Goal: Contribute content: Contribute content

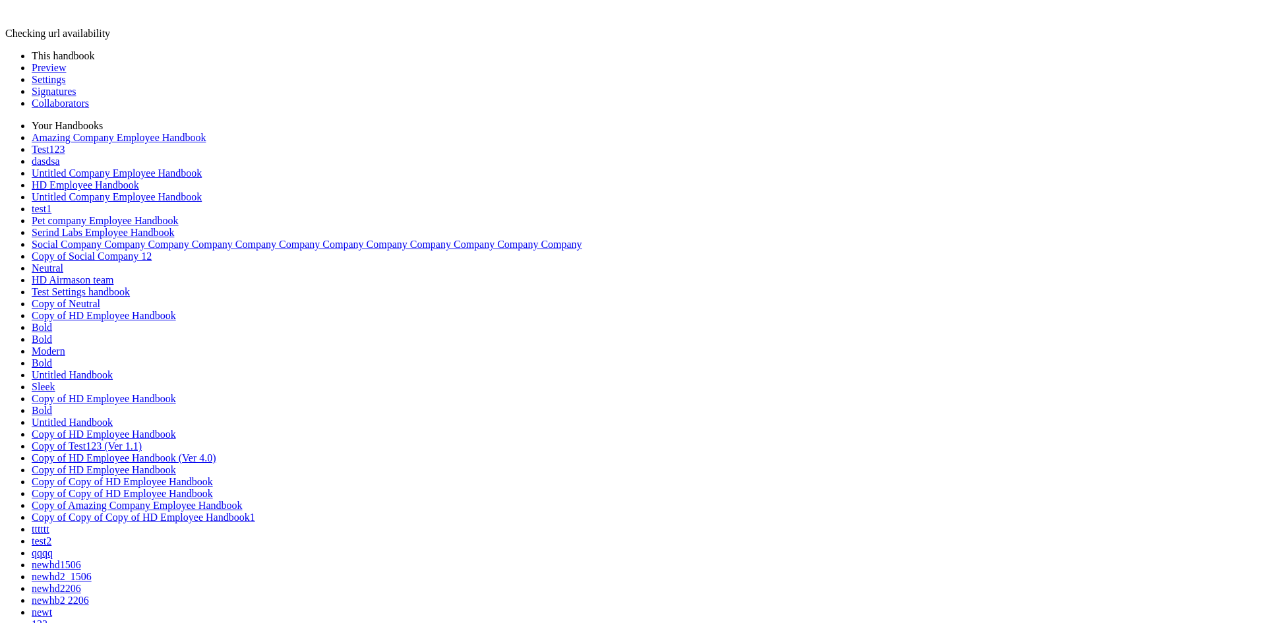
scroll to position [857, 0]
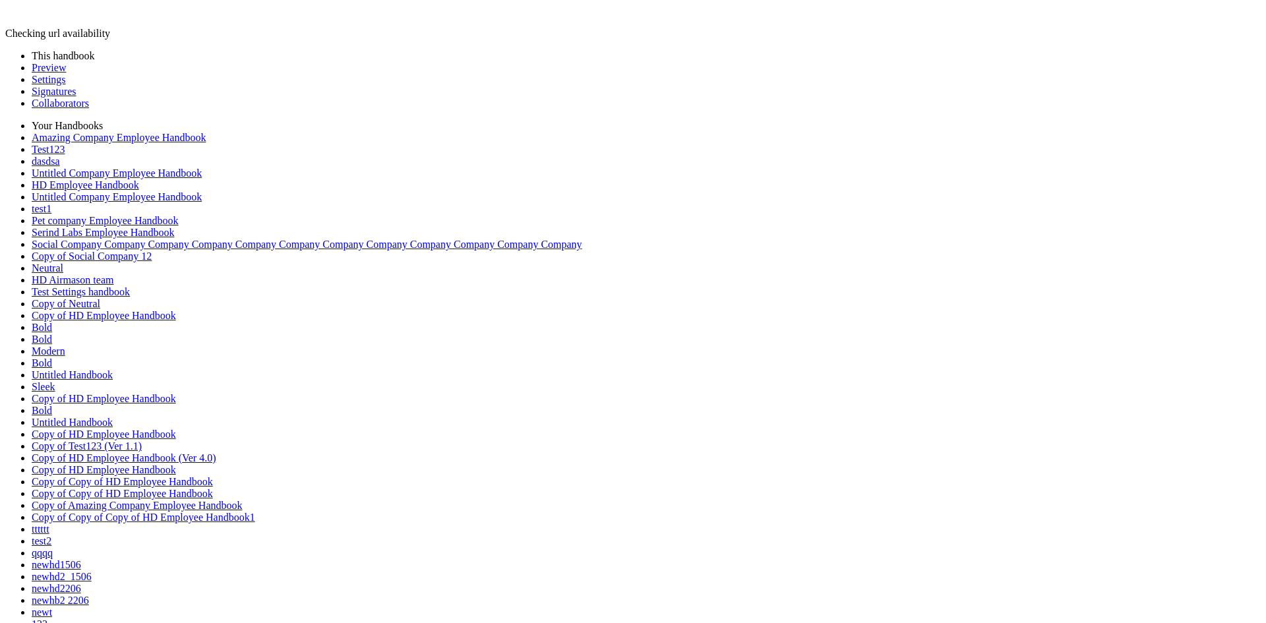
type input "********"
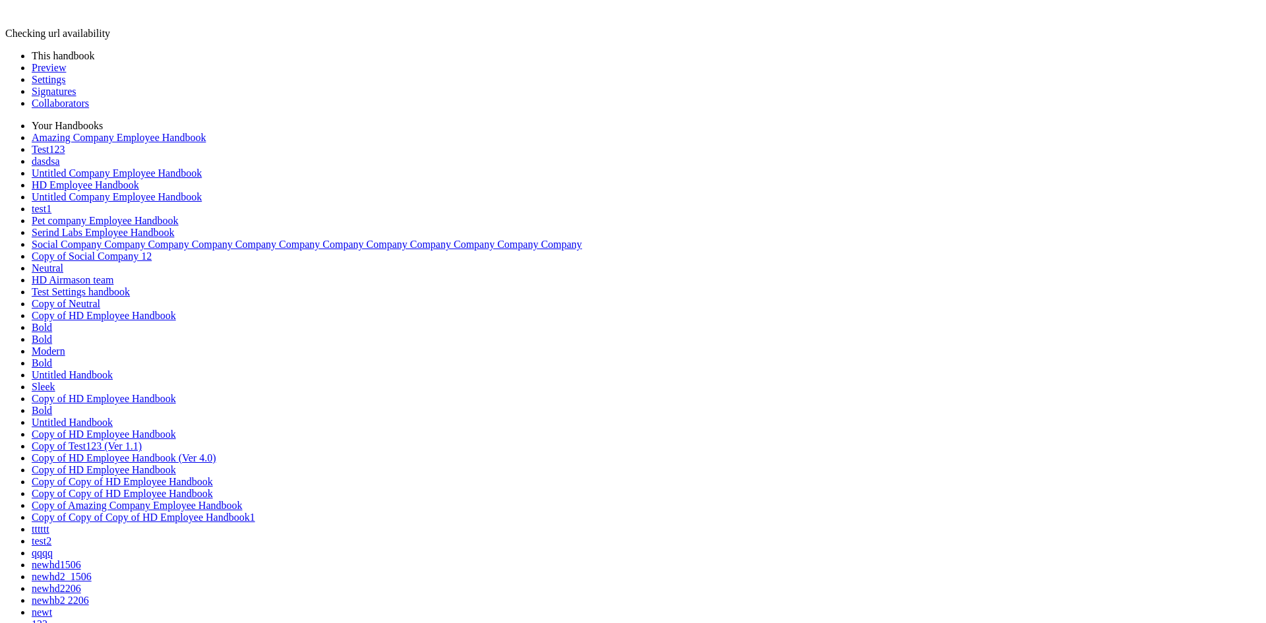
type input "*"
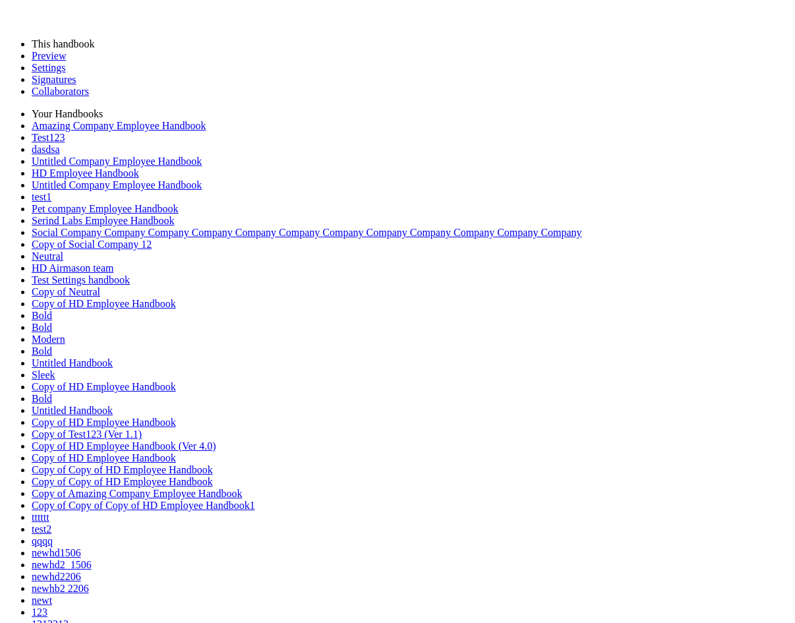
scroll to position [13045, 0]
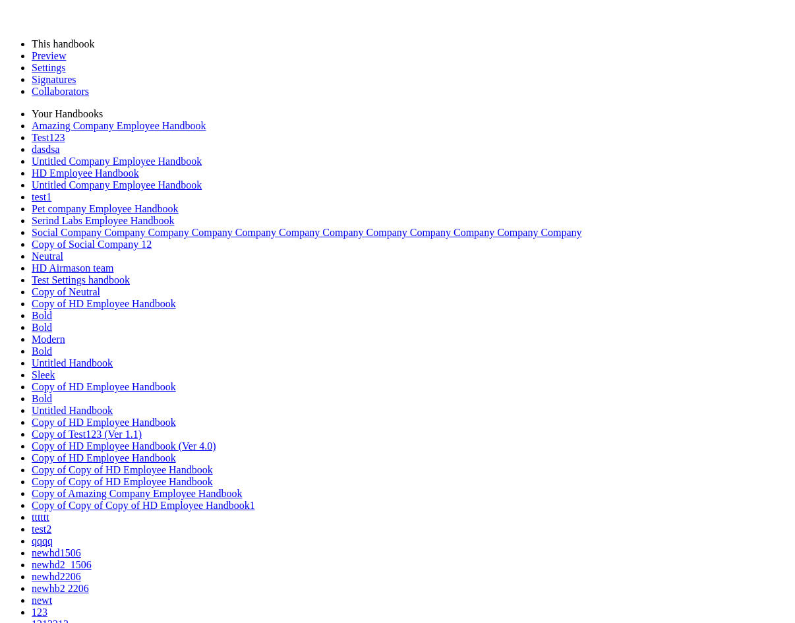
type input "*"
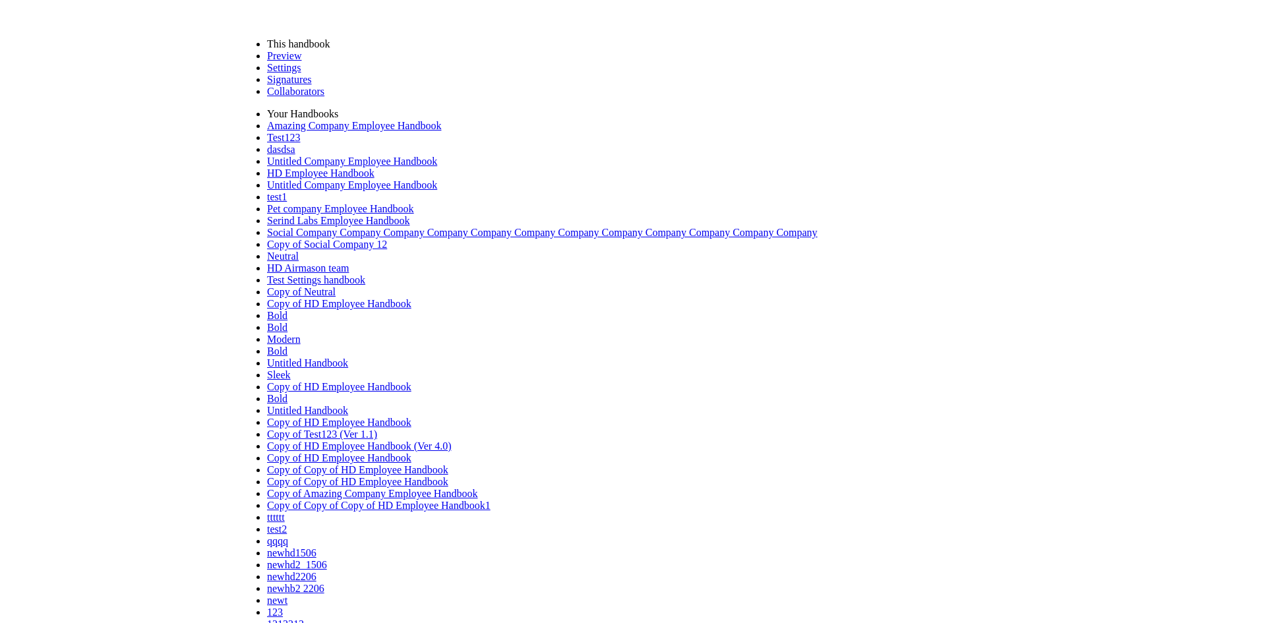
scroll to position [583, 0]
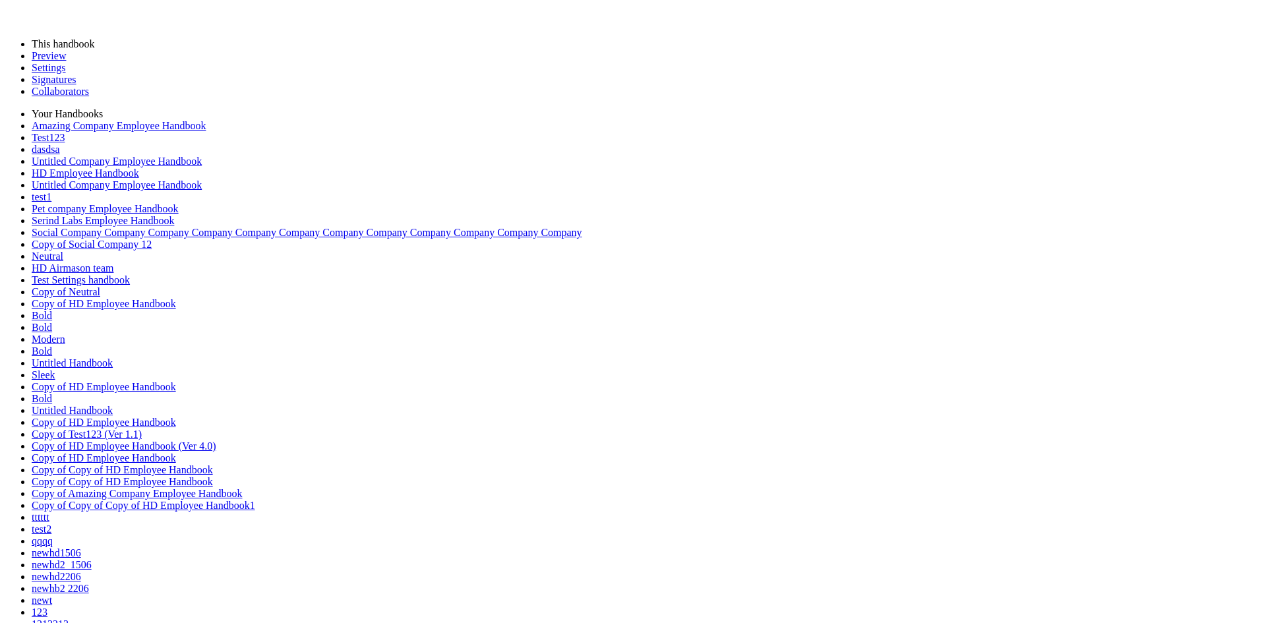
type input "*"
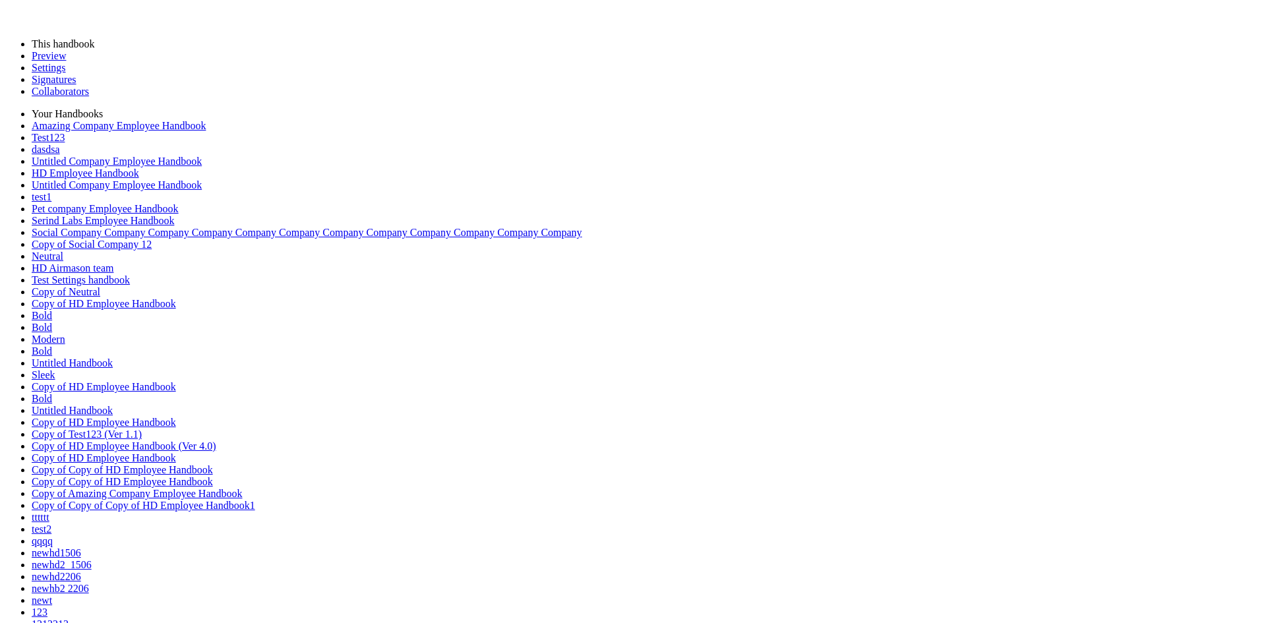
type input "*"
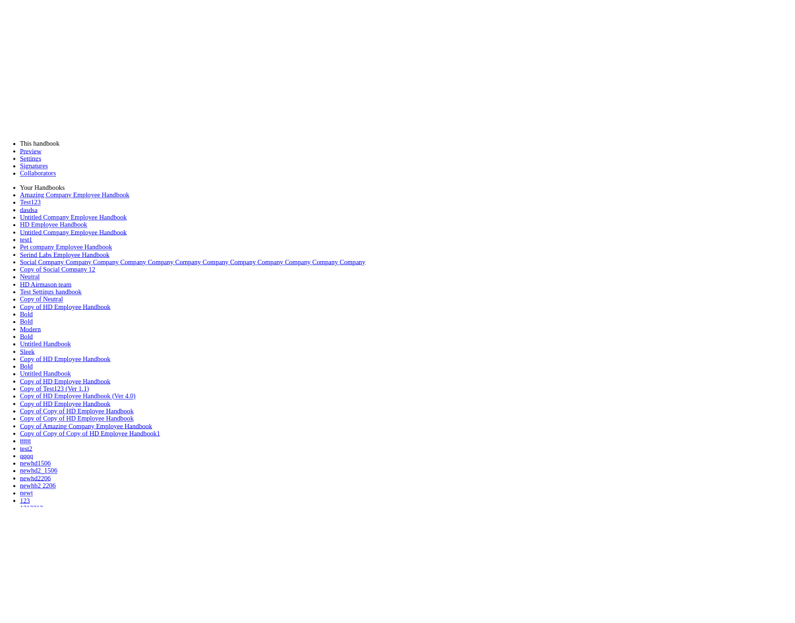
scroll to position [1750, 0]
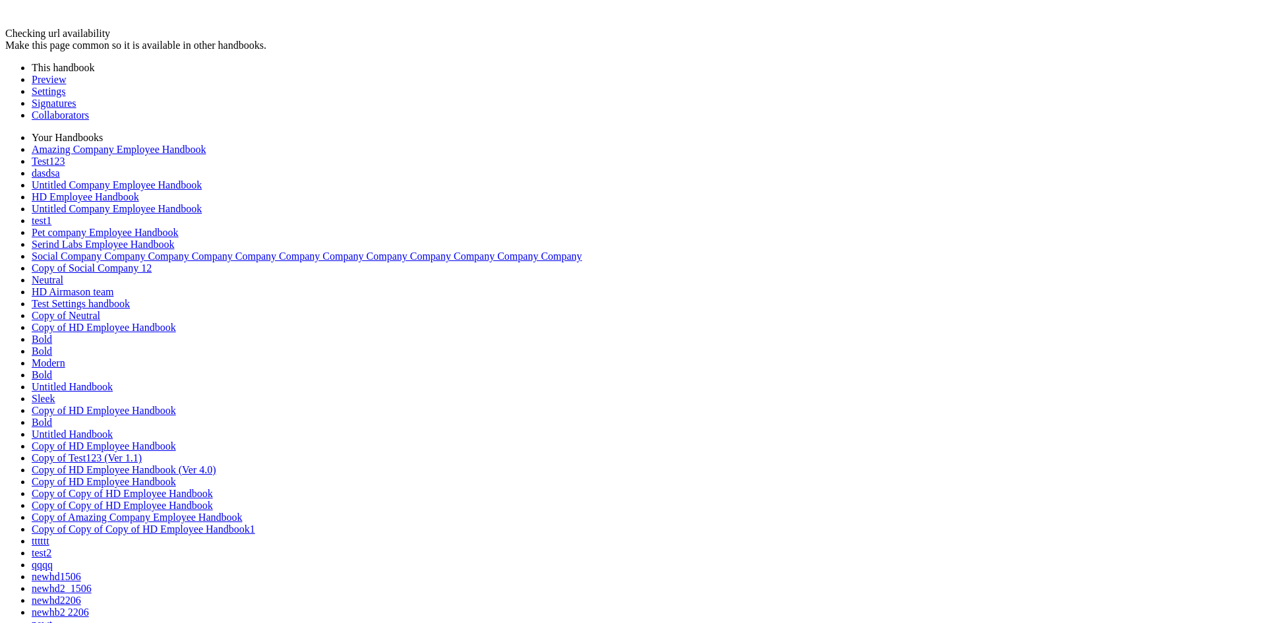
type input "********"
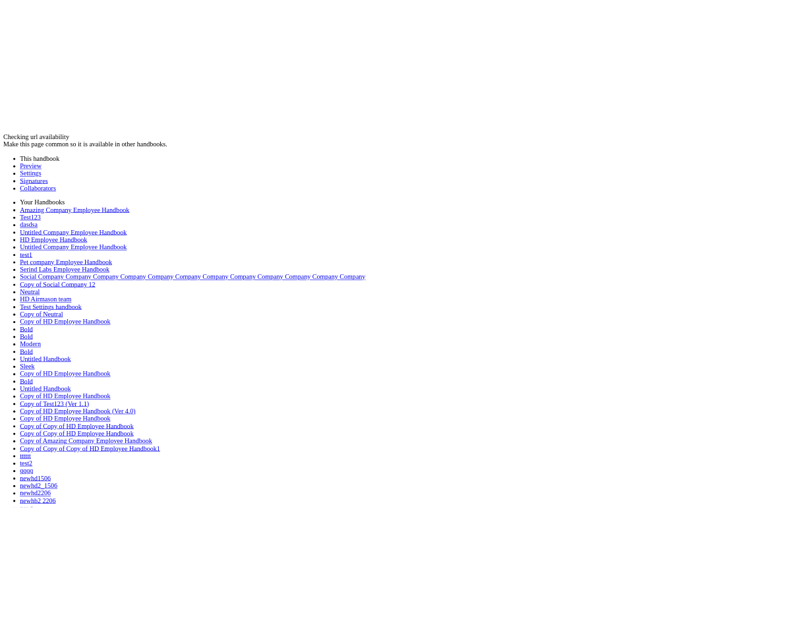
scroll to position [1750, 0]
